Goal: Task Accomplishment & Management: Use online tool/utility

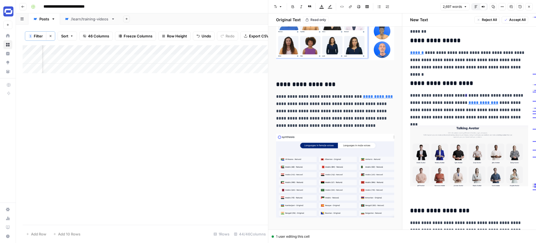
scroll to position [2141, 0]
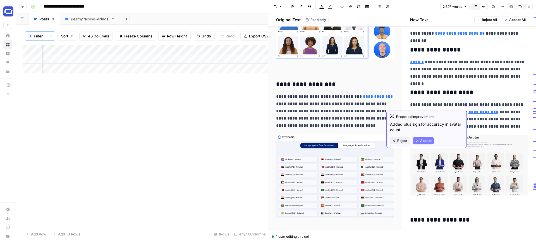
click at [426, 138] on span "Accept" at bounding box center [425, 140] width 11 height 5
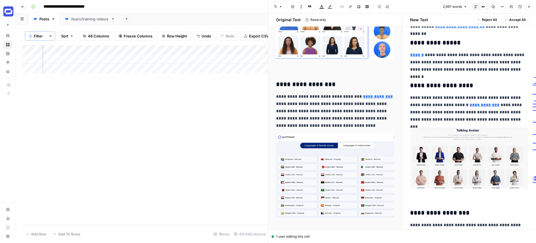
scroll to position [2150, 0]
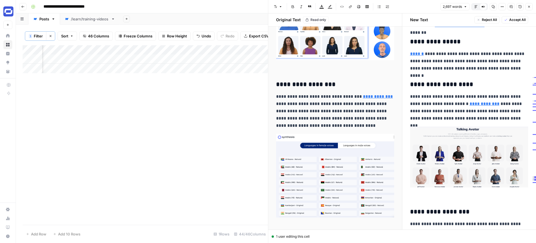
click at [449, 99] on p "**********" at bounding box center [469, 107] width 118 height 29
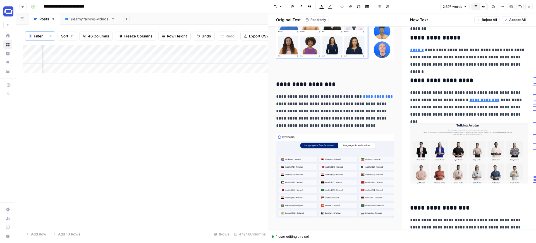
click at [449, 99] on p "**********" at bounding box center [469, 103] width 118 height 29
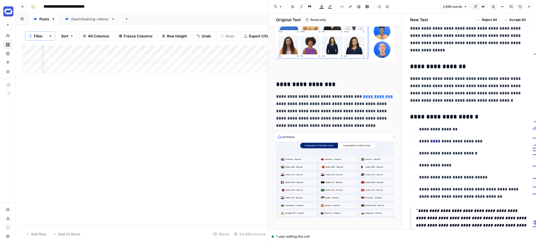
scroll to position [2345, 0]
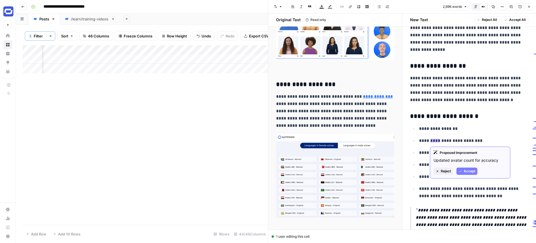
click at [442, 172] on span "Reject" at bounding box center [446, 171] width 10 height 5
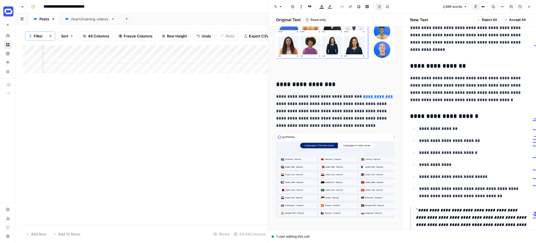
click at [437, 139] on p "**********" at bounding box center [473, 140] width 109 height 7
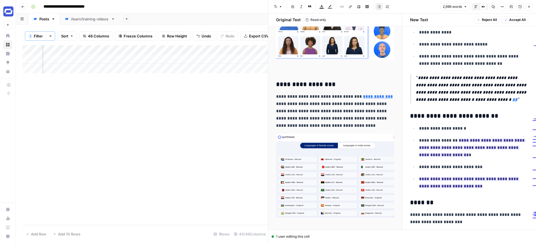
scroll to position [2480, 0]
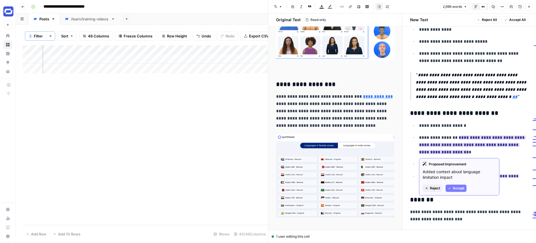
click at [439, 188] on span "Reject" at bounding box center [435, 188] width 10 height 5
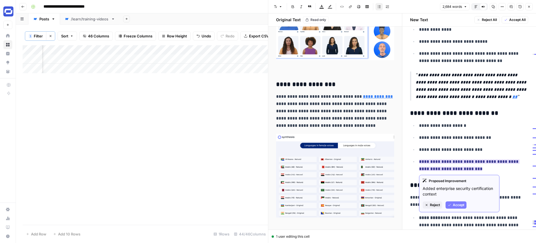
click at [456, 206] on span "Accept" at bounding box center [458, 204] width 11 height 5
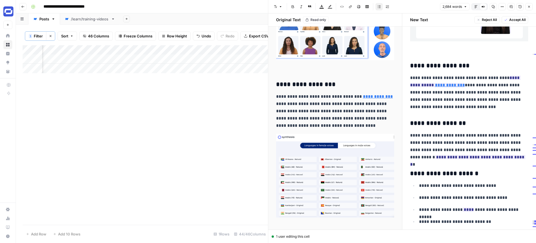
scroll to position [2929, 0]
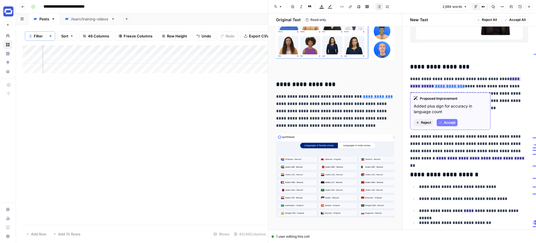
click at [429, 122] on span "Reject" at bounding box center [426, 122] width 10 height 5
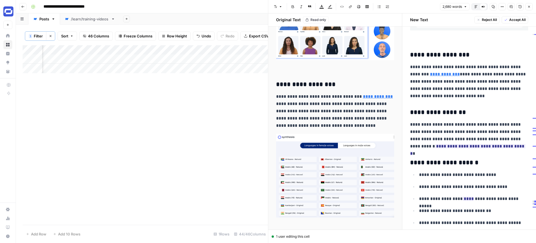
scroll to position [2946, 0]
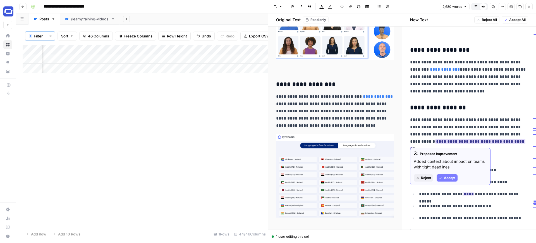
click at [430, 178] on span "Reject" at bounding box center [426, 177] width 10 height 5
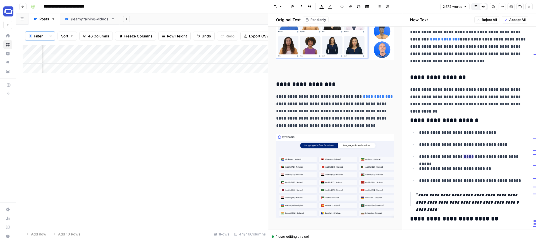
scroll to position [2980, 0]
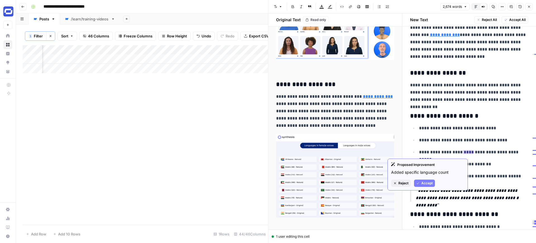
click at [405, 182] on span "Reject" at bounding box center [403, 183] width 10 height 5
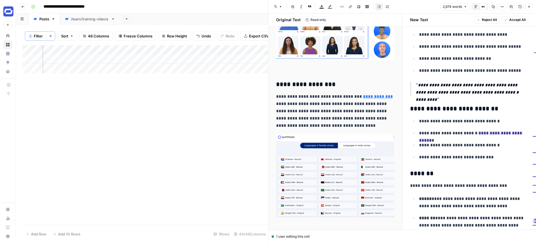
scroll to position [3098, 0]
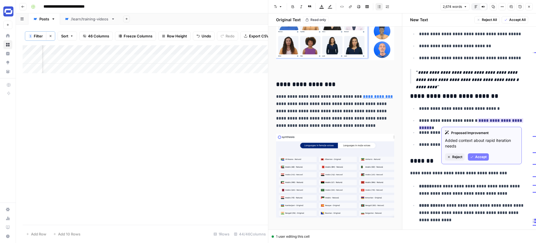
click at [463, 156] on button "Reject" at bounding box center [455, 156] width 20 height 7
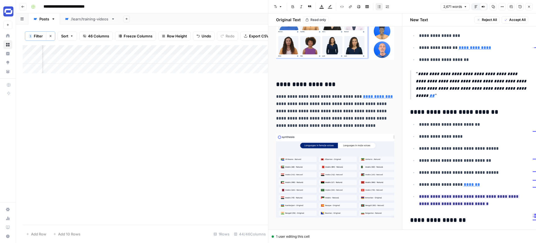
scroll to position [3793, 0]
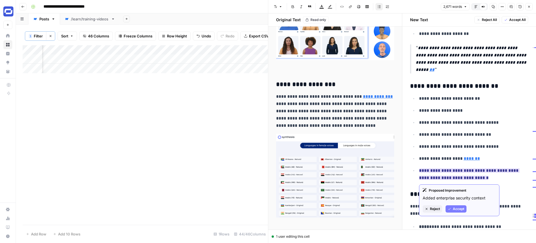
click at [437, 207] on span "Reject" at bounding box center [435, 208] width 10 height 5
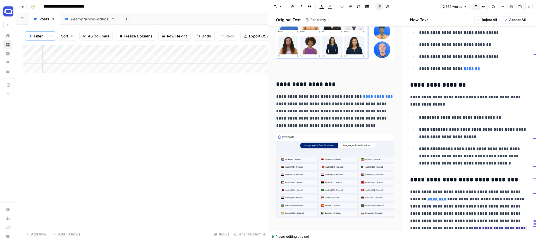
scroll to position [3935, 0]
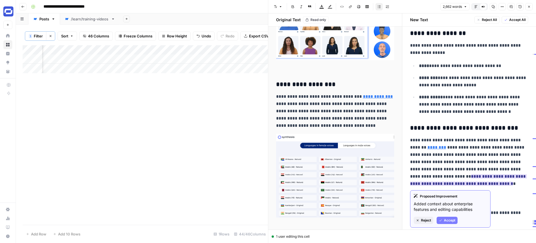
click at [447, 220] on span "Accept" at bounding box center [449, 220] width 11 height 5
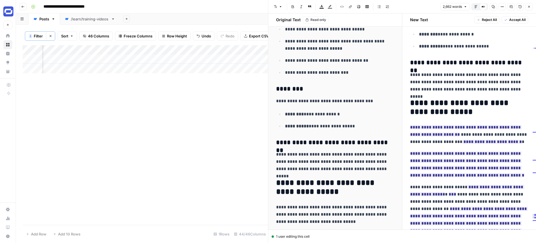
scroll to position [4298, 0]
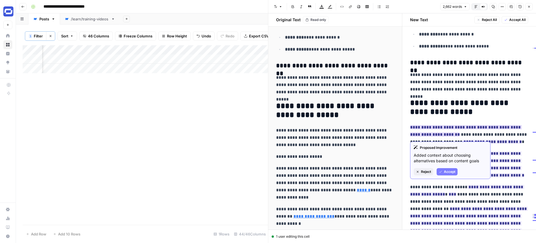
click at [450, 169] on span "Accept" at bounding box center [449, 171] width 11 height 5
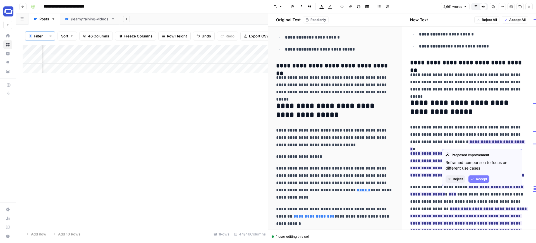
click at [477, 175] on button "Accept" at bounding box center [478, 178] width 21 height 7
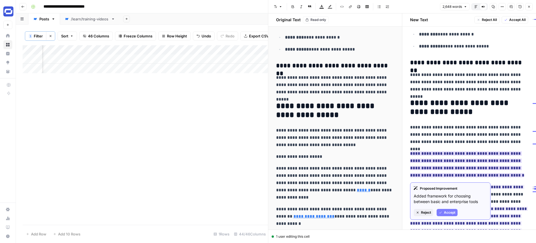
click at [429, 210] on span "Reject" at bounding box center [426, 212] width 10 height 5
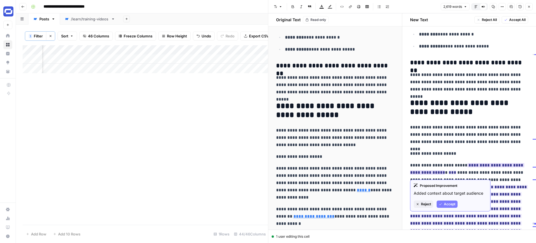
click at [451, 203] on span "Accept" at bounding box center [449, 203] width 11 height 5
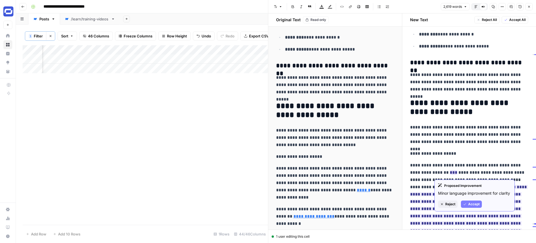
click at [472, 202] on span "Accept" at bounding box center [473, 203] width 11 height 5
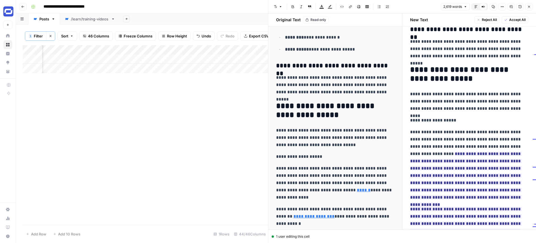
scroll to position [4623, 0]
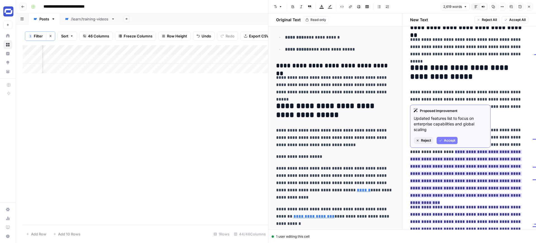
click at [451, 138] on span "Accept" at bounding box center [449, 140] width 11 height 5
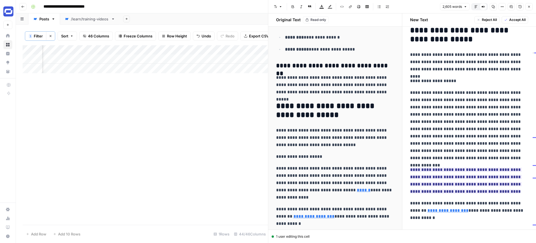
scroll to position [4663, 0]
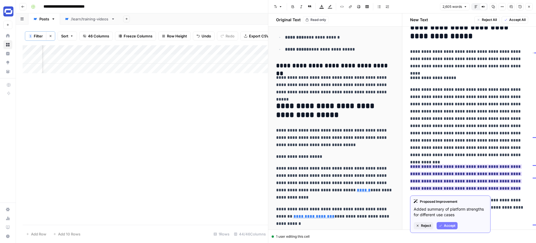
click at [430, 224] on span "Reject" at bounding box center [426, 225] width 10 height 5
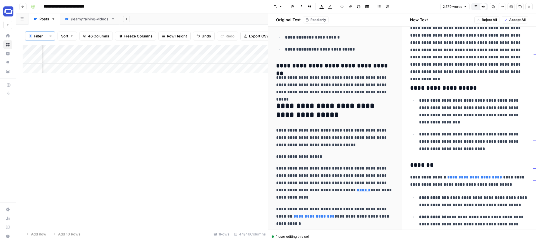
scroll to position [903, 0]
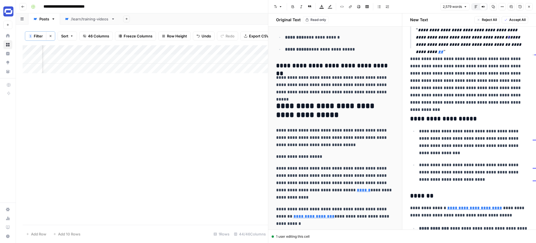
click at [516, 18] on span "Accept All" at bounding box center [517, 19] width 16 height 5
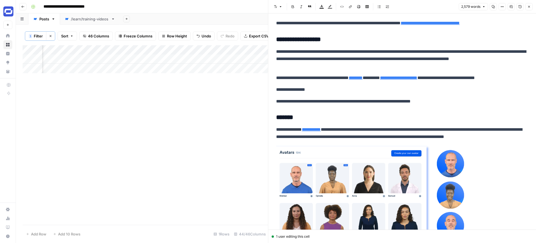
scroll to position [0, 0]
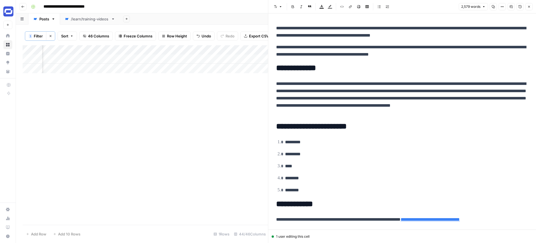
click at [378, 99] on p "**********" at bounding box center [402, 98] width 252 height 36
copy div "**********"
click at [530, 8] on icon "button" at bounding box center [528, 6] width 3 height 3
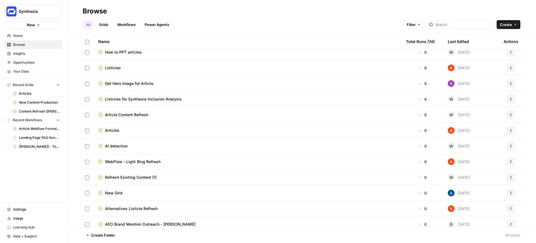
scroll to position [181, 0]
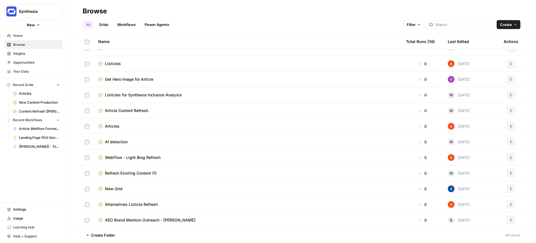
click at [129, 26] on link "Workflows" at bounding box center [126, 24] width 25 height 9
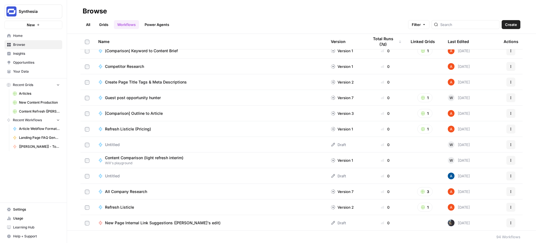
scroll to position [544, 0]
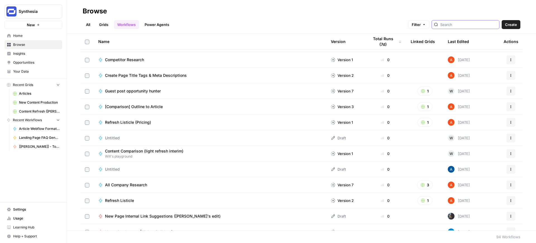
click at [463, 22] on input "search" at bounding box center [468, 25] width 57 height 6
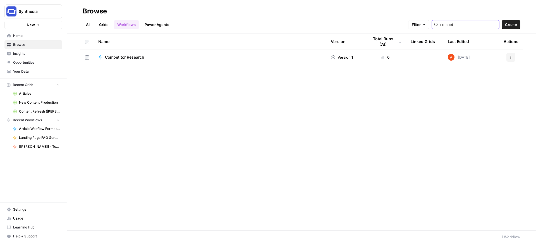
type input "compet"
click at [125, 55] on span "Competitor Research" at bounding box center [124, 57] width 39 height 6
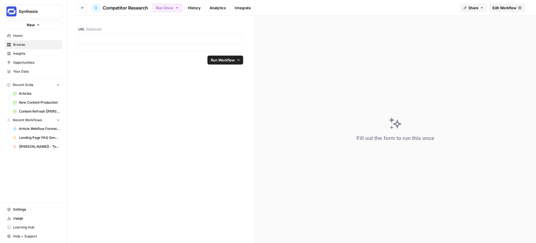
click at [83, 7] on icon "button" at bounding box center [82, 7] width 3 height 3
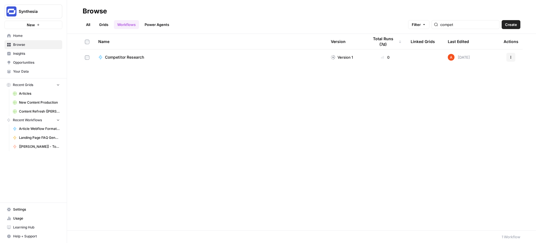
click at [105, 24] on link "Grids" at bounding box center [104, 24] width 16 height 9
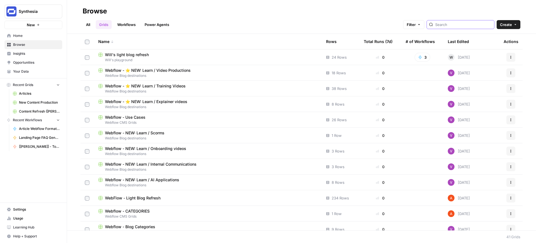
click at [457, 25] on input "search" at bounding box center [463, 25] width 57 height 6
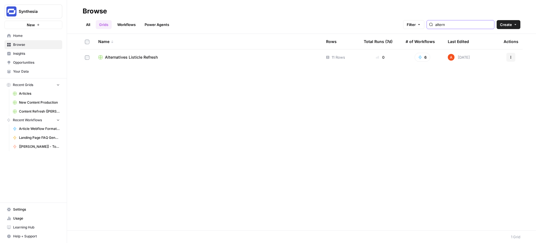
type input "altern"
click at [130, 55] on span "Alternatives Listicle Refresh" at bounding box center [131, 57] width 53 height 6
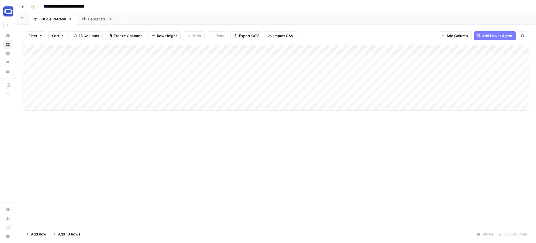
click at [88, 78] on div "Add Column" at bounding box center [276, 78] width 506 height 66
click at [88, 78] on div at bounding box center [82, 77] width 81 height 10
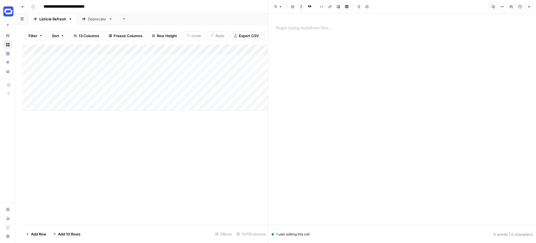
click at [88, 78] on div at bounding box center [82, 77] width 81 height 10
click at [287, 30] on p at bounding box center [402, 28] width 252 height 7
click at [532, 6] on button "Close" at bounding box center [528, 6] width 7 height 7
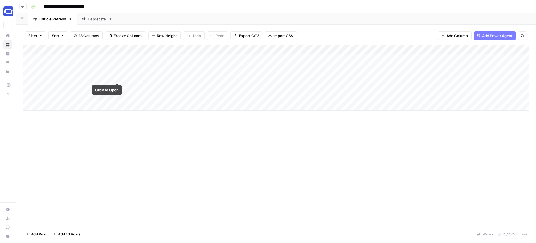
click at [113, 78] on div "Add Column" at bounding box center [276, 78] width 506 height 66
click at [113, 78] on div at bounding box center [82, 77] width 81 height 10
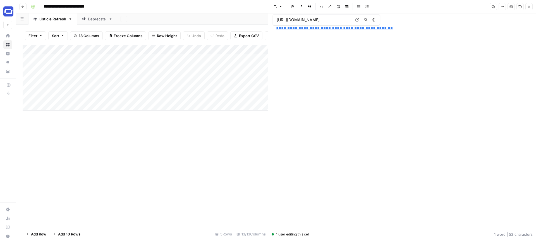
click at [528, 4] on button "Close" at bounding box center [528, 6] width 7 height 7
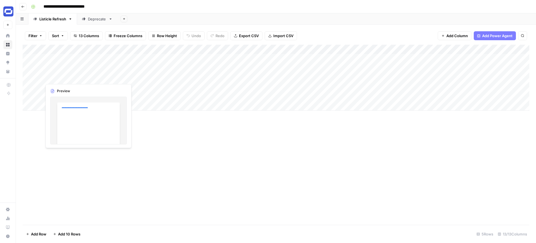
click at [77, 75] on div "Add Column" at bounding box center [276, 78] width 506 height 66
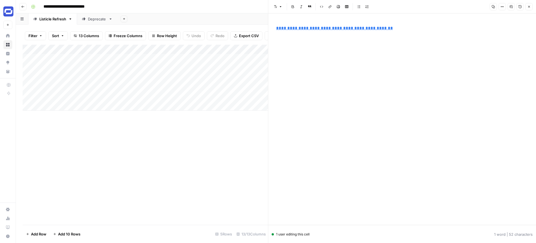
click at [106, 68] on div "Add Column" at bounding box center [145, 78] width 245 height 66
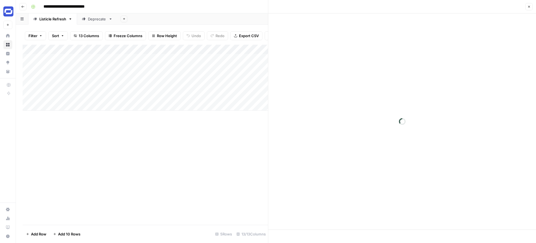
click at [106, 68] on div at bounding box center [82, 68] width 81 height 10
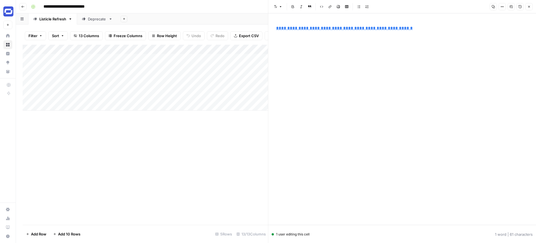
click at [103, 75] on div "Add Column" at bounding box center [145, 78] width 245 height 66
click at [104, 69] on div "Add Column" at bounding box center [145, 78] width 245 height 66
click at [97, 78] on div "Add Column" at bounding box center [145, 78] width 245 height 66
click at [170, 66] on div "Add Column" at bounding box center [145, 78] width 245 height 66
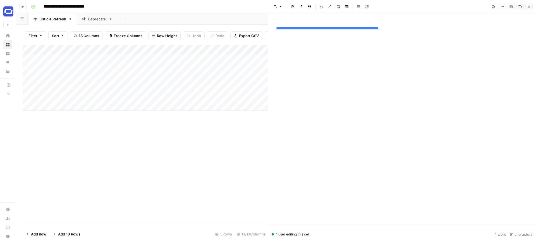
click at [204, 77] on div "Add Column" at bounding box center [145, 78] width 245 height 66
click at [530, 6] on icon "button" at bounding box center [528, 6] width 3 height 3
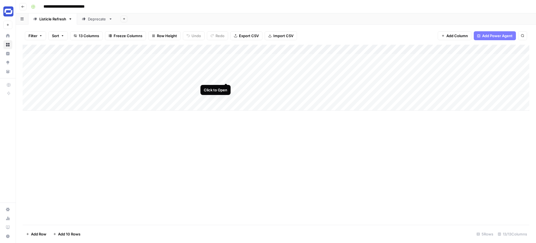
click at [226, 76] on div "Add Column" at bounding box center [276, 78] width 506 height 66
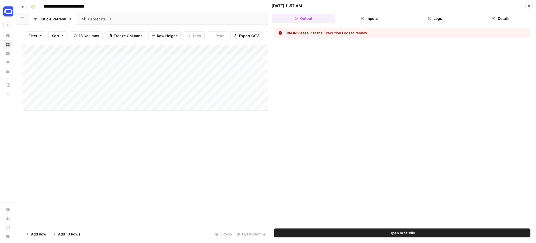
click at [430, 15] on button "Logs" at bounding box center [435, 18] width 64 height 9
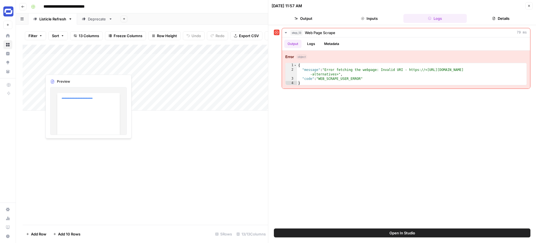
click at [105, 68] on div "Add Column" at bounding box center [145, 78] width 245 height 66
click at [116, 77] on div "Add Column" at bounding box center [145, 78] width 245 height 66
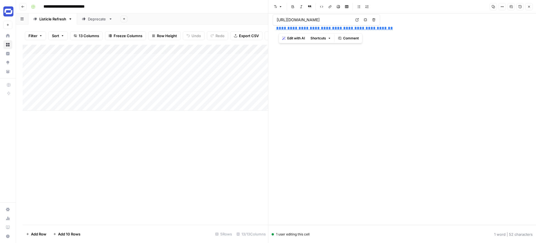
drag, startPoint x: 400, startPoint y: 26, endPoint x: 278, endPoint y: 26, distance: 121.1
click at [278, 26] on p "**********" at bounding box center [402, 28] width 252 height 7
click at [528, 8] on icon "button" at bounding box center [528, 6] width 3 height 3
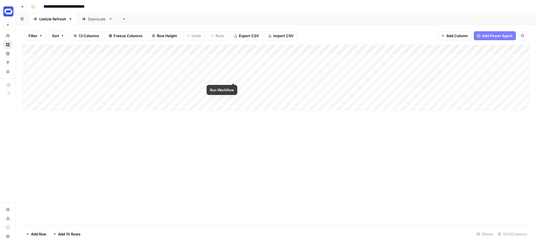
click at [233, 77] on div "Add Column" at bounding box center [276, 78] width 506 height 66
click at [226, 76] on div "Add Column" at bounding box center [276, 78] width 506 height 66
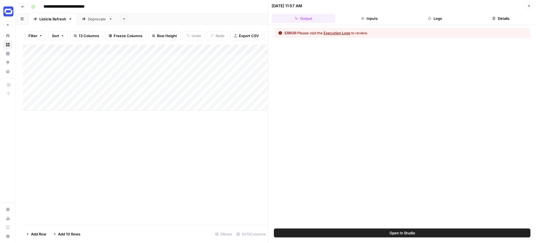
click at [435, 19] on button "Logs" at bounding box center [435, 18] width 64 height 9
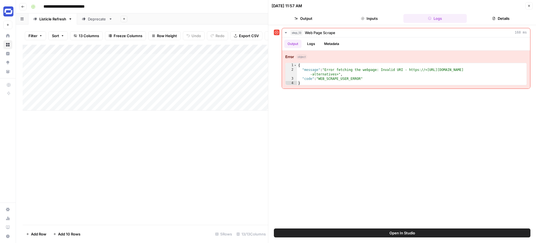
click at [530, 8] on button "Close" at bounding box center [528, 5] width 7 height 7
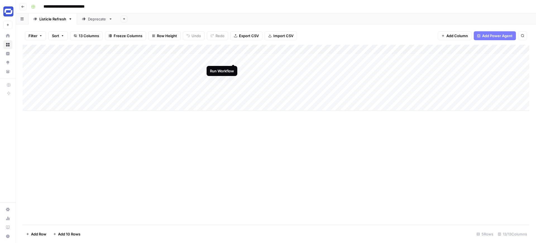
click at [233, 57] on div "Add Column" at bounding box center [276, 78] width 506 height 66
click at [117, 49] on div "Add Column" at bounding box center [276, 78] width 506 height 66
click at [135, 136] on div "Add Column" at bounding box center [276, 135] width 506 height 180
click at [117, 68] on div "Add Column" at bounding box center [276, 78] width 506 height 66
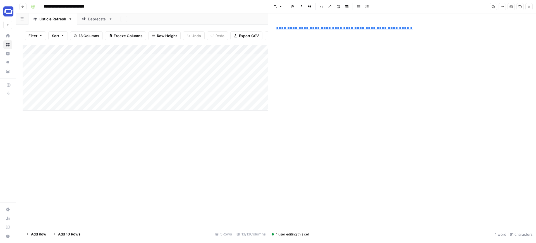
click at [530, 6] on icon "button" at bounding box center [528, 6] width 3 height 3
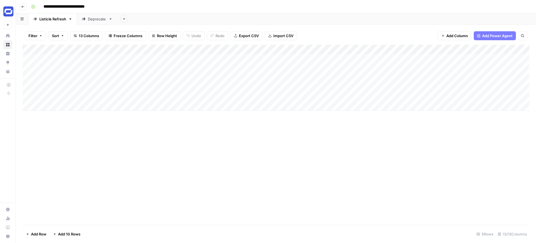
click at [105, 88] on div "Add Column" at bounding box center [276, 78] width 506 height 66
click at [169, 78] on div "Add Column" at bounding box center [276, 78] width 506 height 66
click at [206, 86] on div "Add Column" at bounding box center [276, 78] width 506 height 66
